Goal: Find specific page/section: Find specific page/section

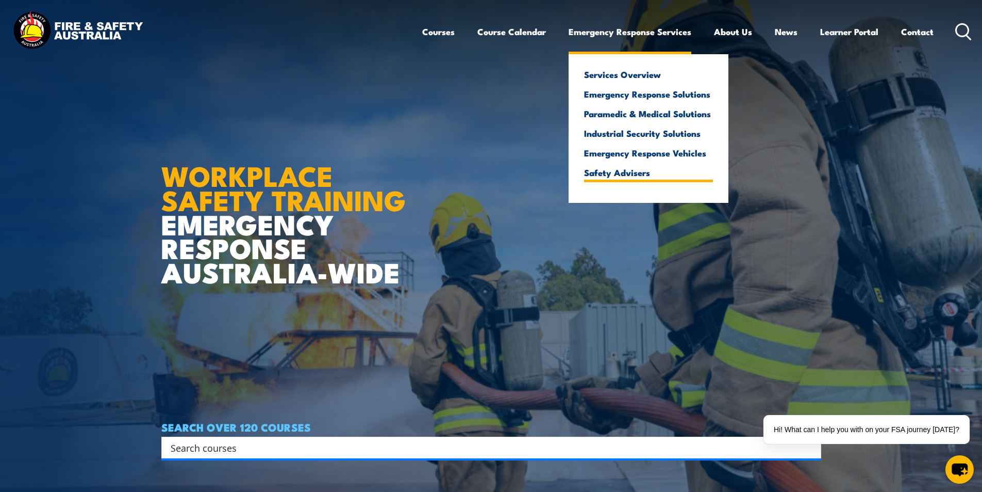
click at [623, 173] on link "Safety Advisers" at bounding box center [648, 172] width 129 height 9
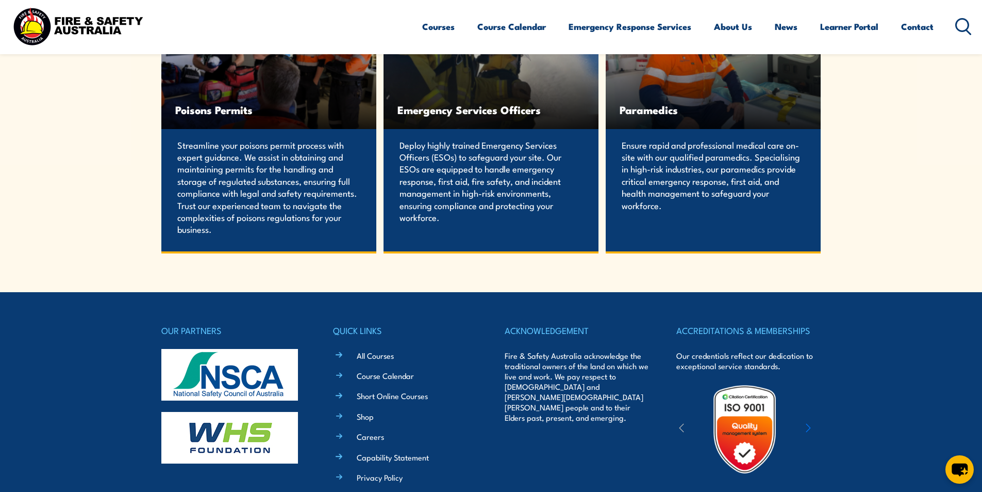
scroll to position [2011, 0]
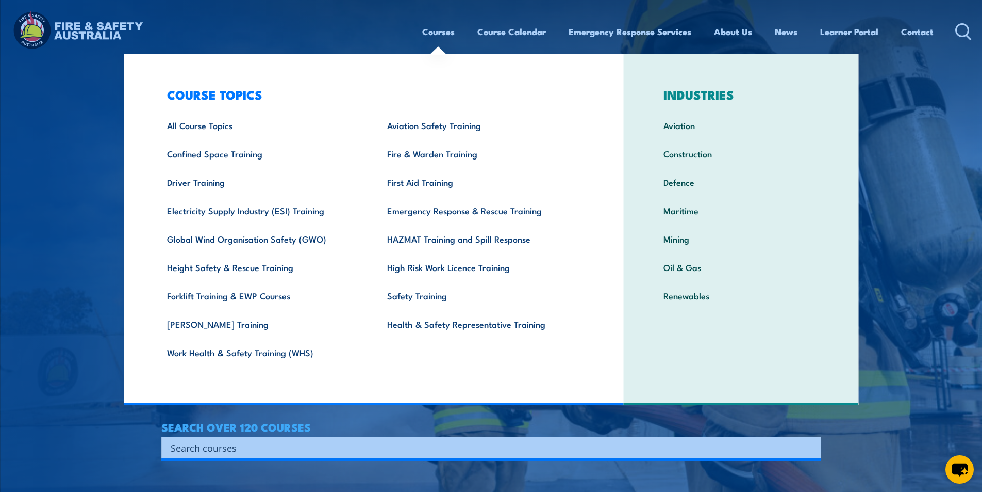
click at [431, 31] on link "Courses" at bounding box center [438, 31] width 32 height 27
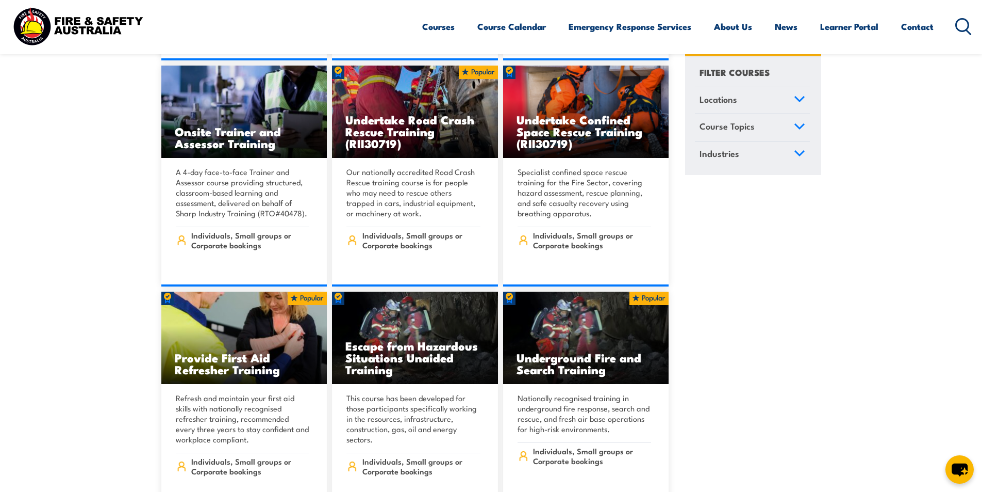
scroll to position [980, 0]
